Goal: Navigation & Orientation: Find specific page/section

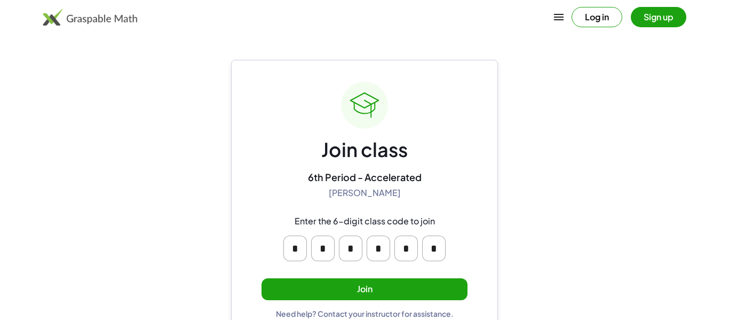
scroll to position [20, 0]
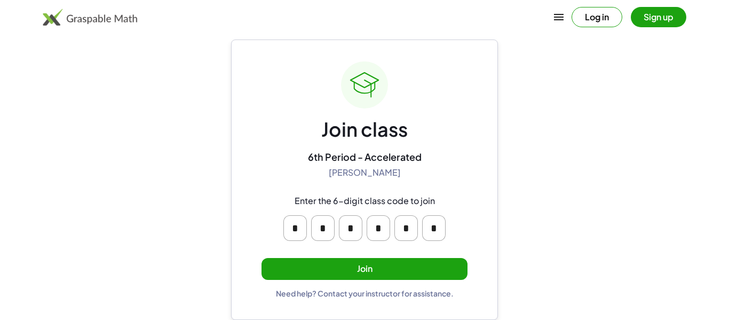
click at [375, 273] on button "Join" at bounding box center [365, 269] width 206 height 22
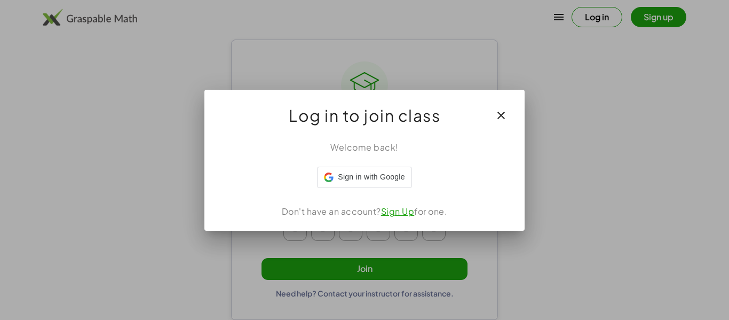
scroll to position [0, 0]
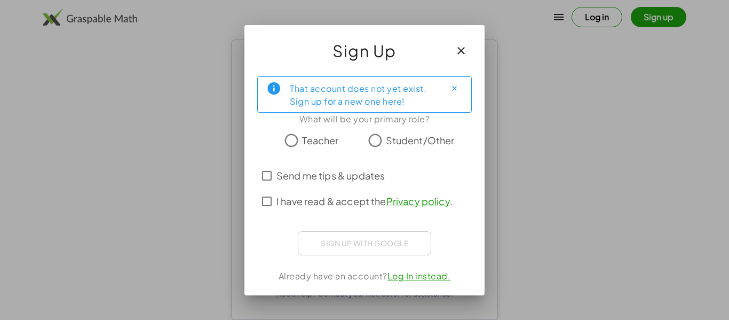
click at [449, 53] on button "button" at bounding box center [462, 51] width 26 height 26
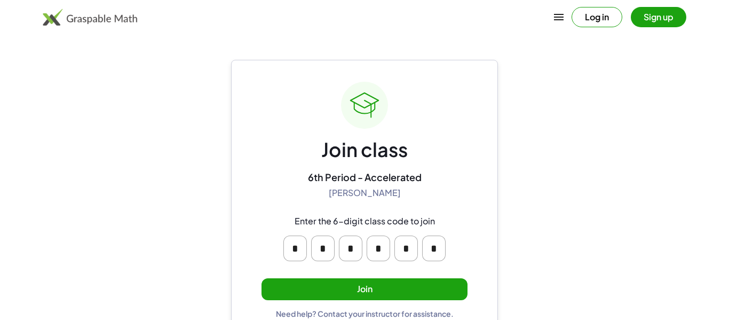
scroll to position [20, 0]
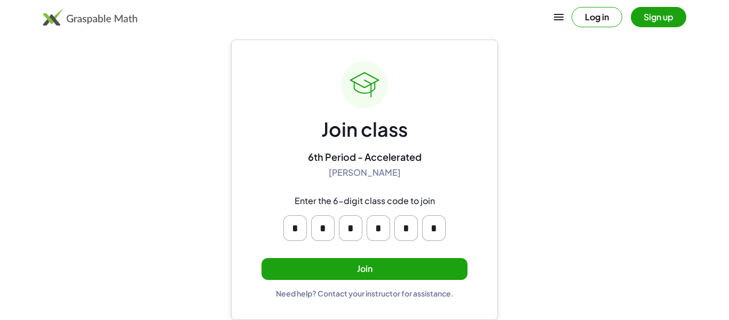
click at [380, 265] on button "Join" at bounding box center [365, 269] width 206 height 22
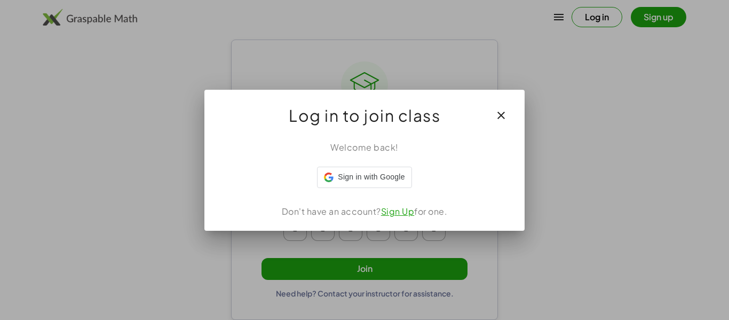
scroll to position [0, 0]
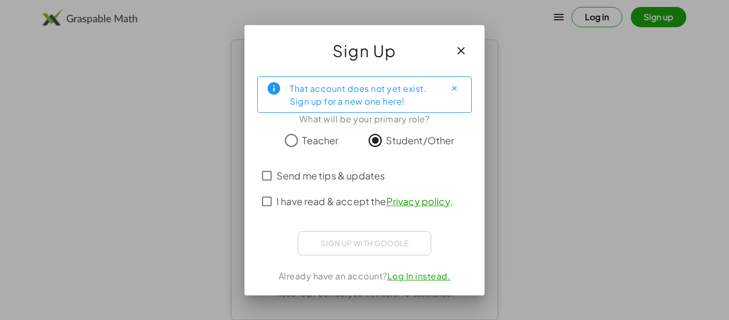
click at [295, 201] on span "I have read & accept the Privacy policy ." at bounding box center [365, 201] width 176 height 14
click at [289, 172] on span "Send me tips & updates" at bounding box center [331, 175] width 108 height 14
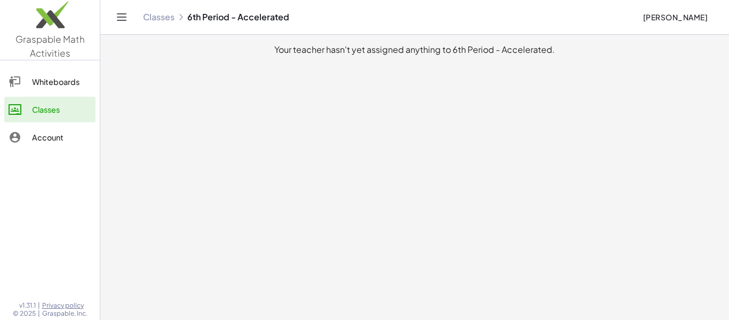
click at [74, 82] on div "Whiteboards" at bounding box center [61, 81] width 59 height 13
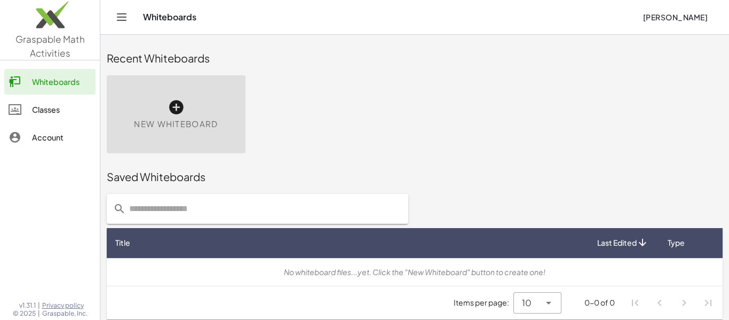
click at [62, 119] on link "Classes" at bounding box center [49, 110] width 91 height 26
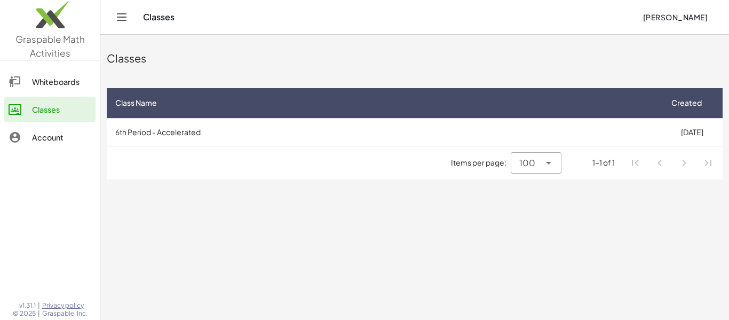
click at [87, 90] on link "Whiteboards" at bounding box center [49, 82] width 91 height 26
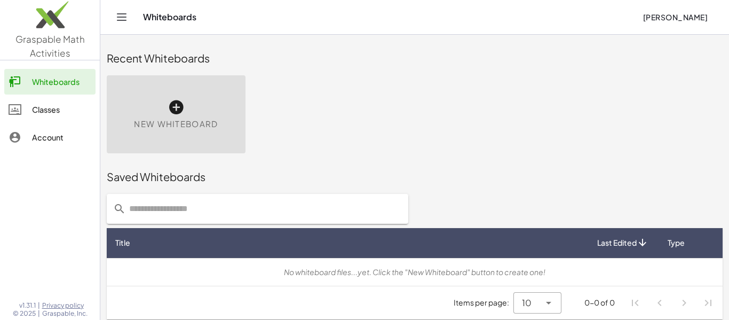
click at [37, 135] on div "Account" at bounding box center [61, 137] width 59 height 13
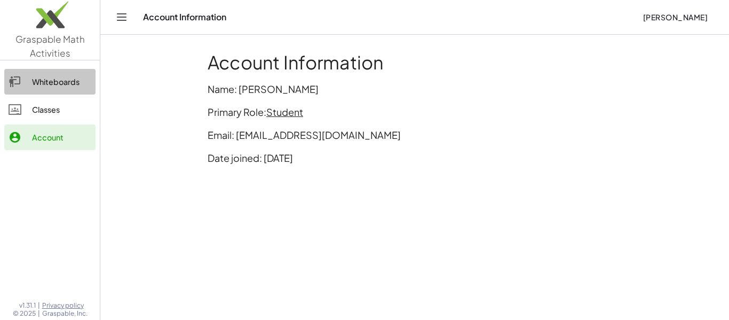
click at [39, 90] on link "Whiteboards" at bounding box center [49, 82] width 91 height 26
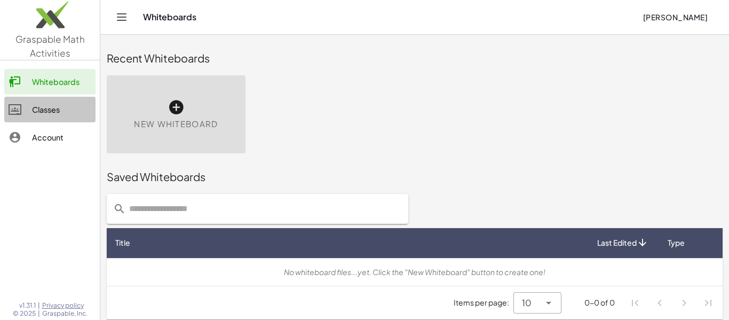
click at [45, 101] on link "Classes" at bounding box center [49, 110] width 91 height 26
